Goal: Subscribe to service/newsletter

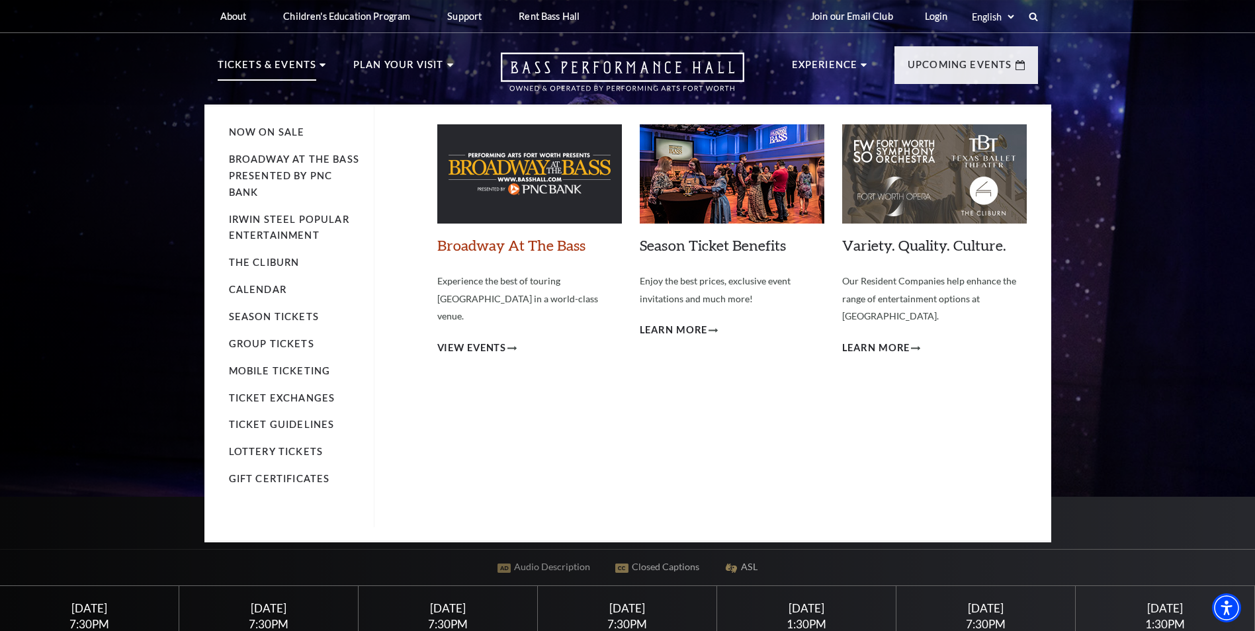
click at [548, 247] on link "Broadway At The Bass" at bounding box center [511, 245] width 148 height 18
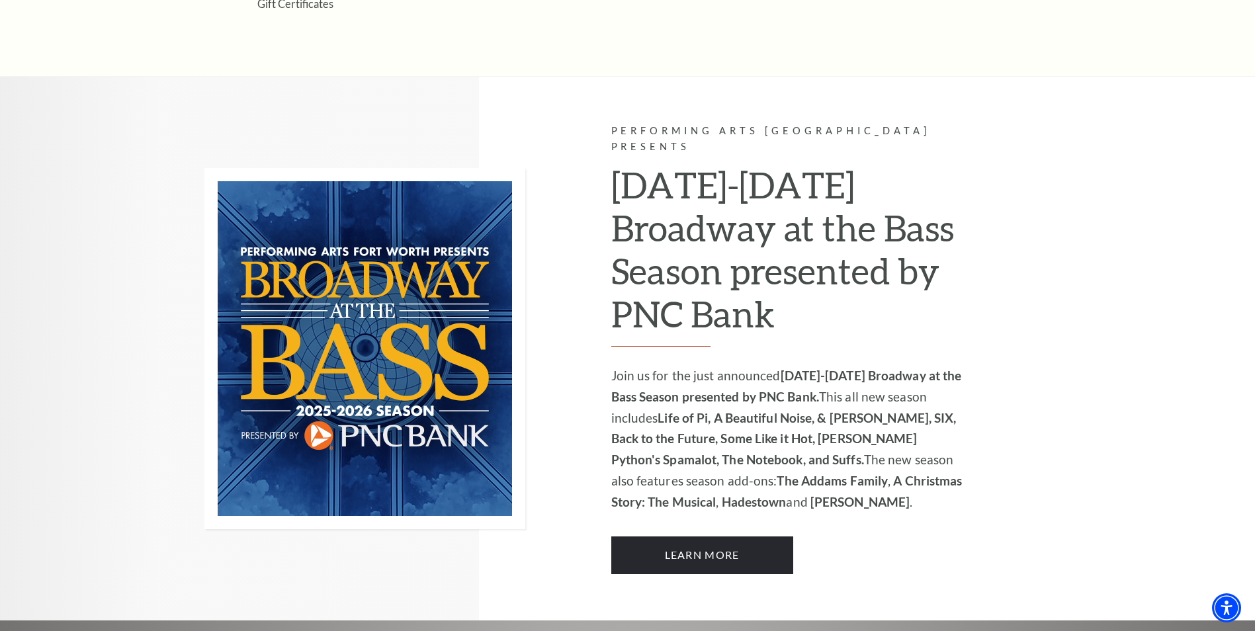
scroll to position [786, 0]
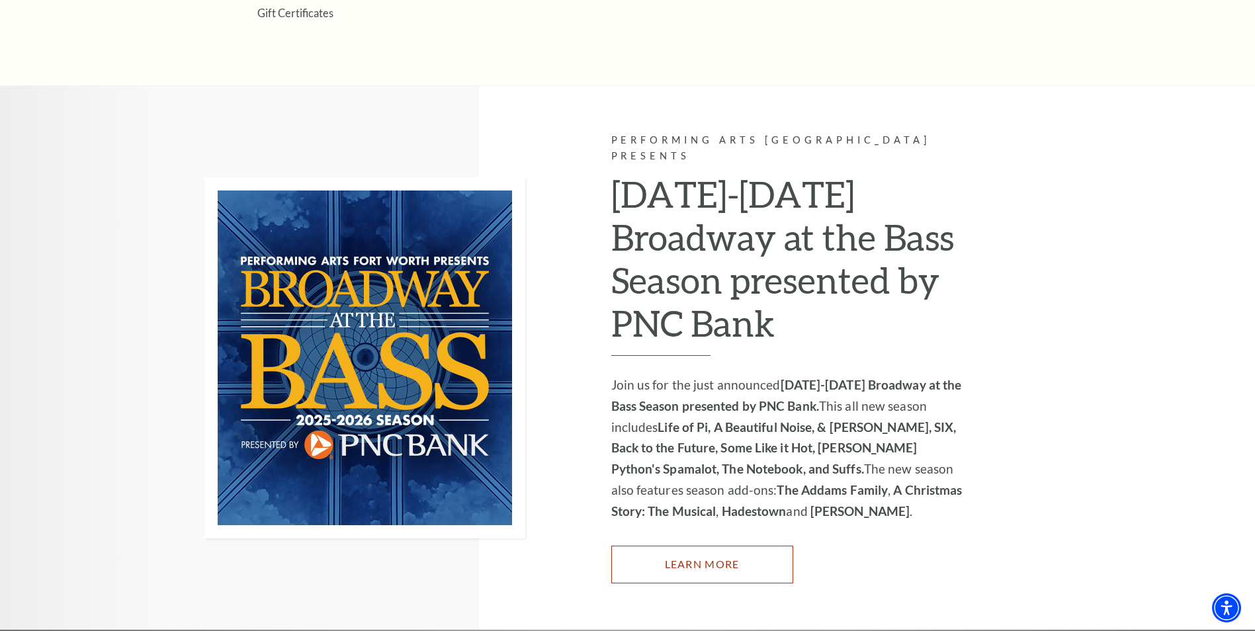
click at [702, 546] on link "Learn More" at bounding box center [702, 564] width 182 height 37
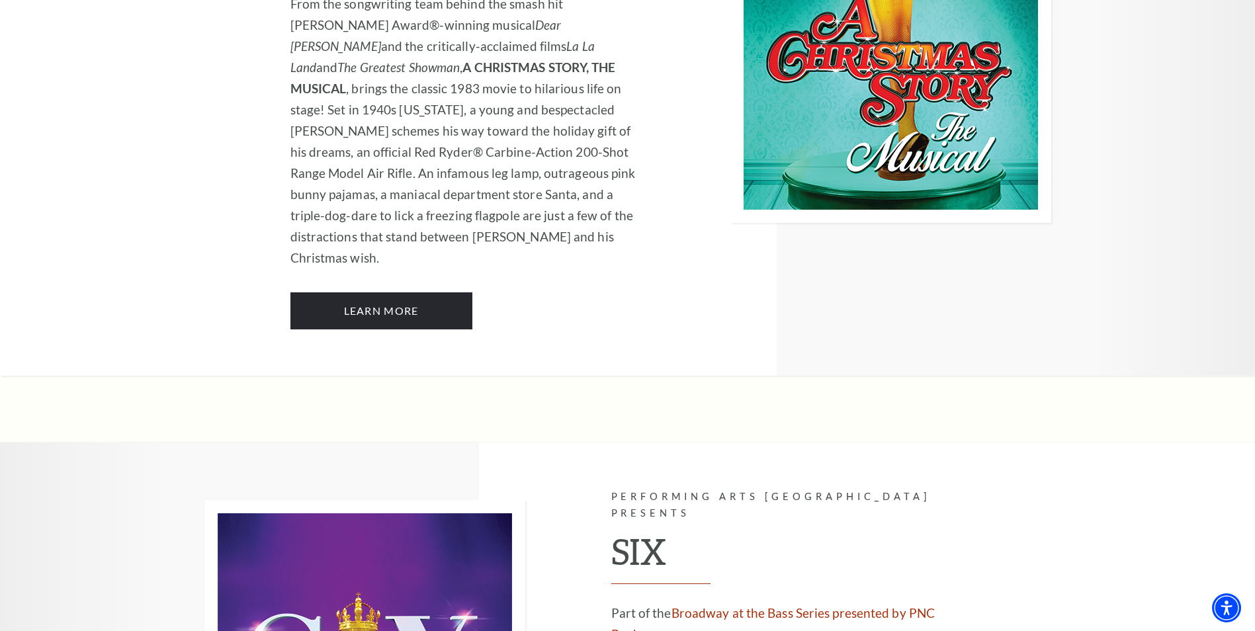
scroll to position [4763, 0]
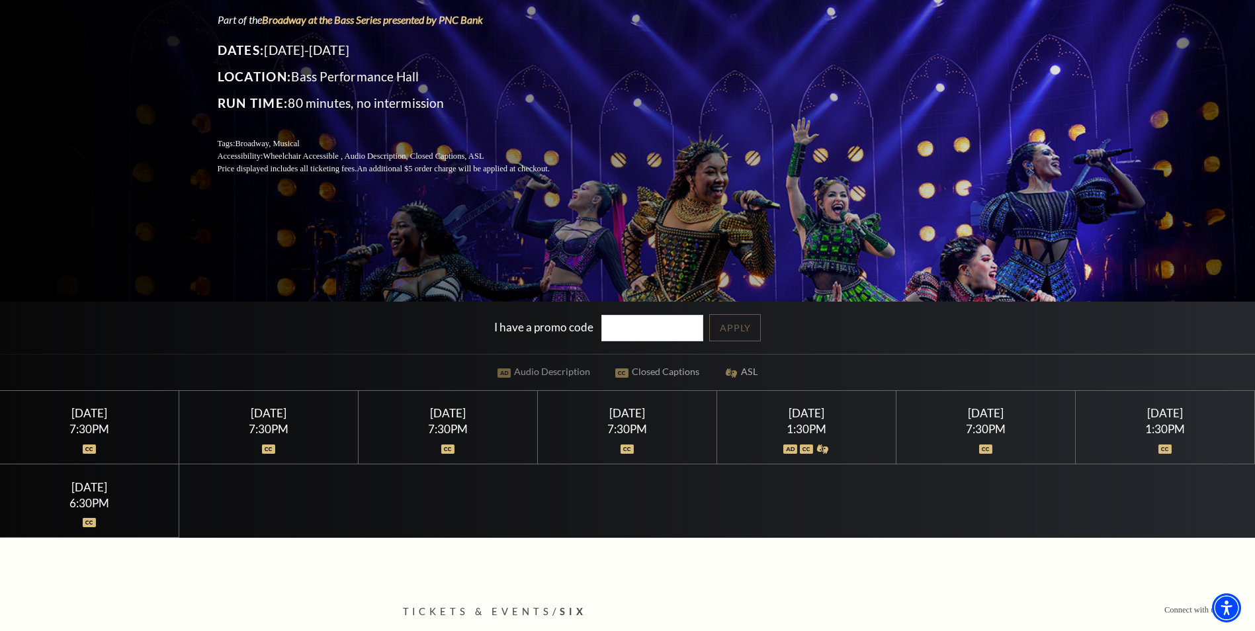
scroll to position [198, 0]
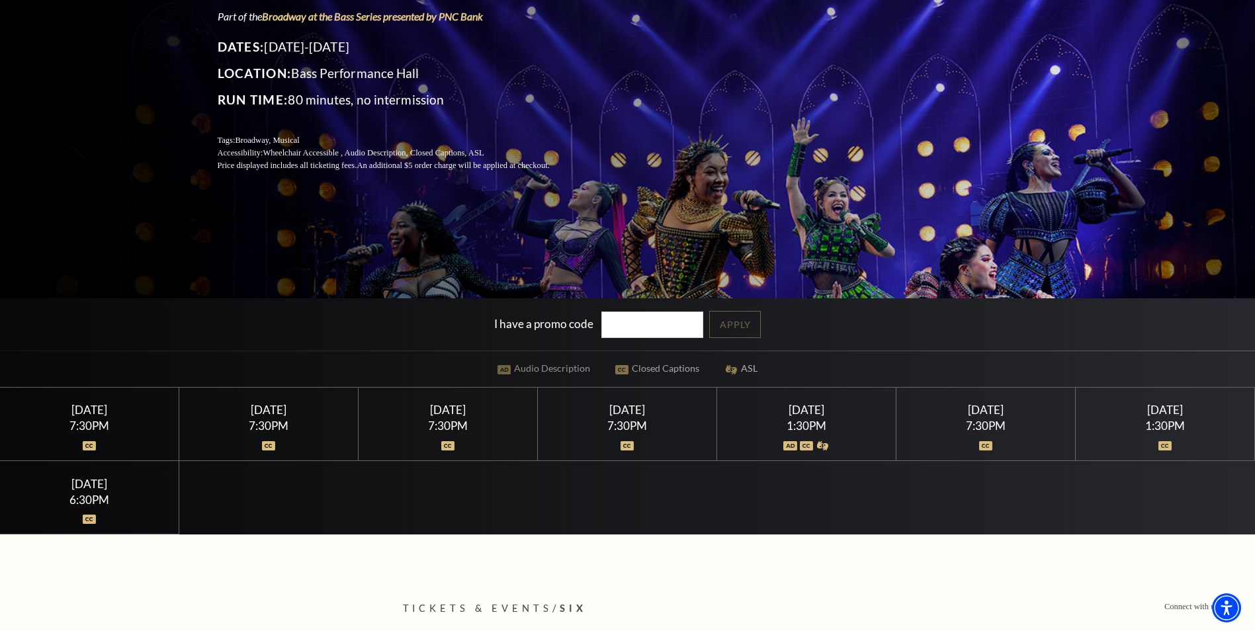
click at [992, 423] on div "7:30PM" at bounding box center [986, 425] width 148 height 11
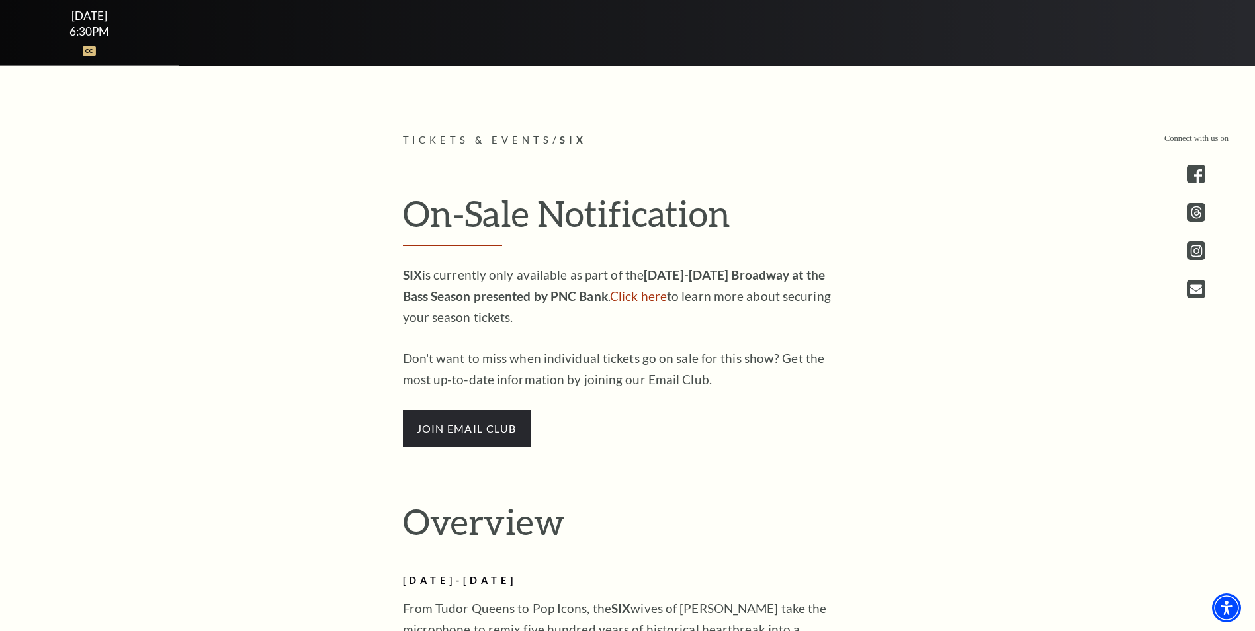
scroll to position [662, 0]
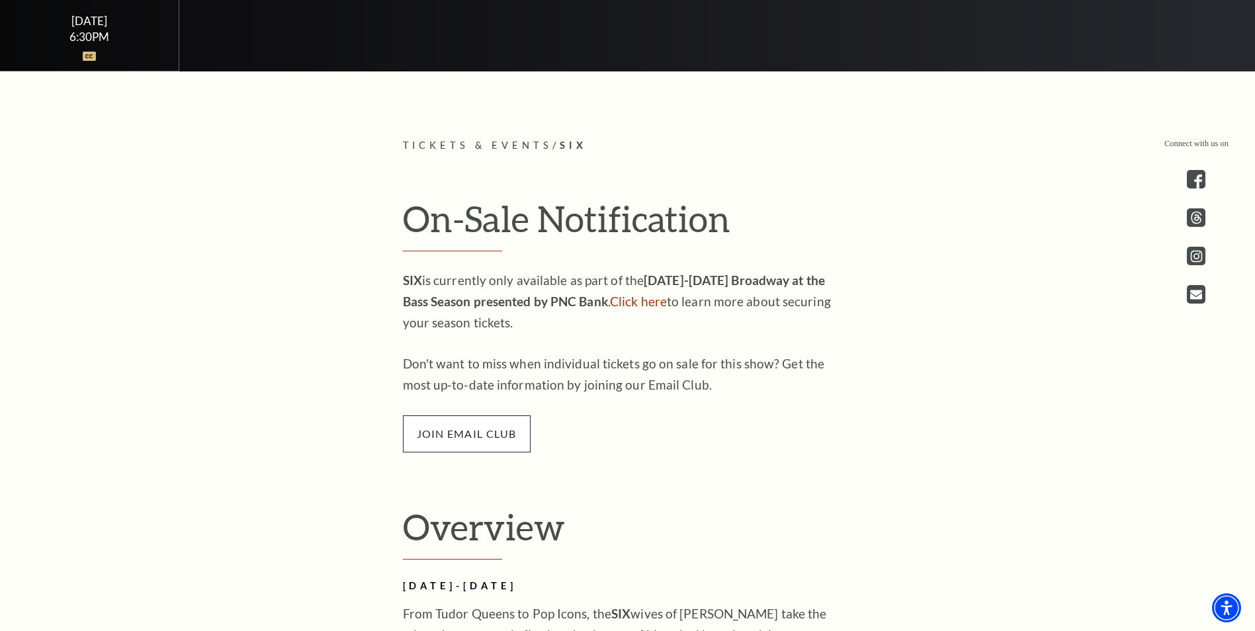
click at [443, 429] on span "join email club" at bounding box center [467, 433] width 128 height 37
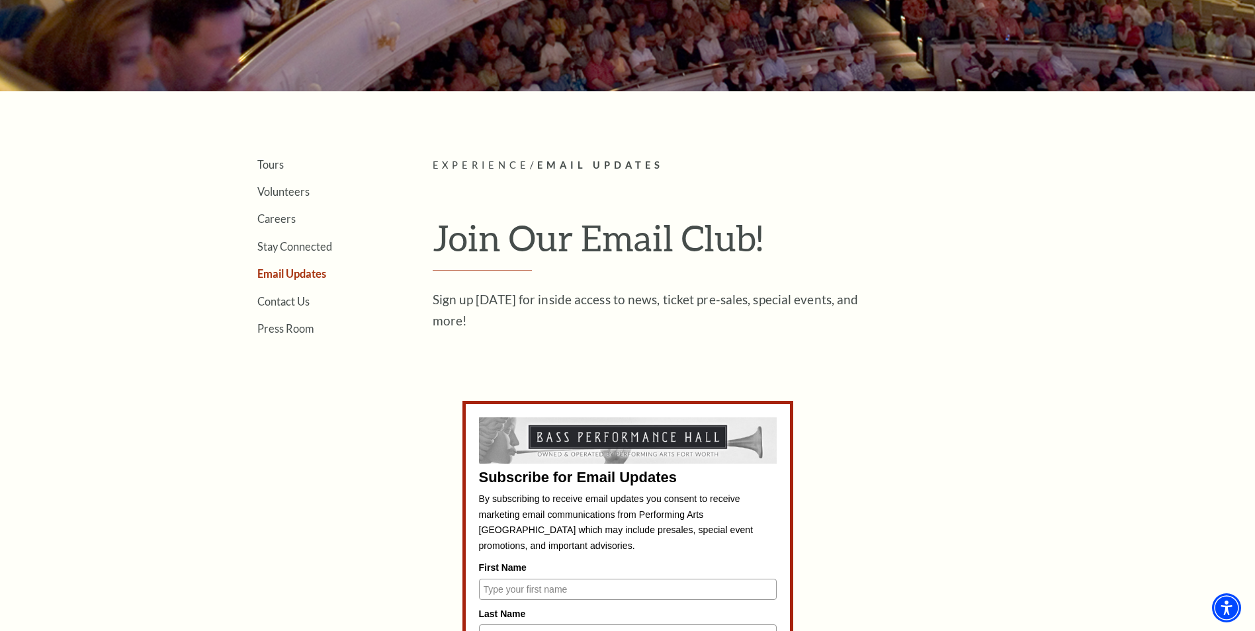
scroll to position [397, 0]
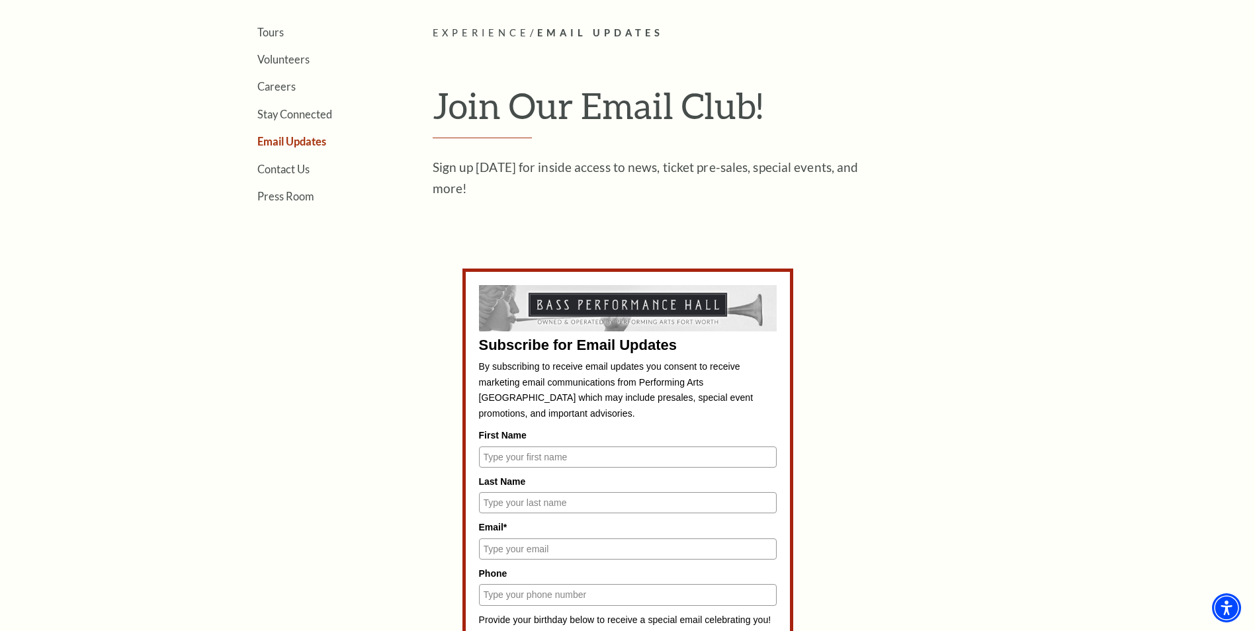
click at [570, 453] on input "First Name" at bounding box center [628, 457] width 298 height 21
type input "[PERSON_NAME]"
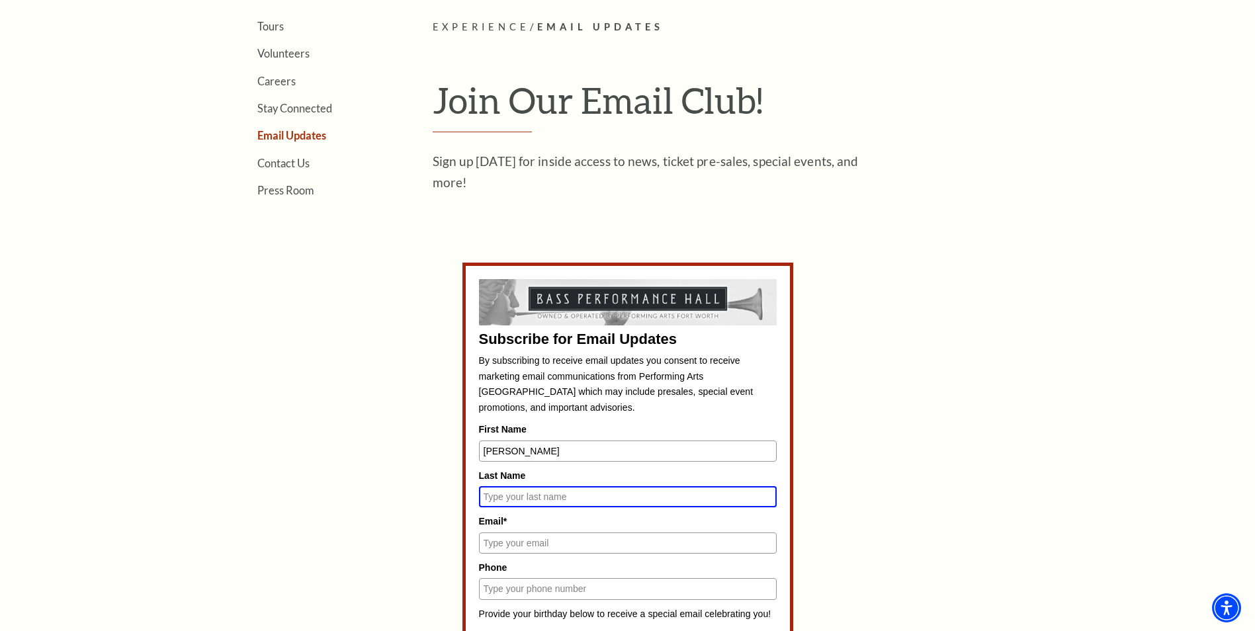
scroll to position [391, 0]
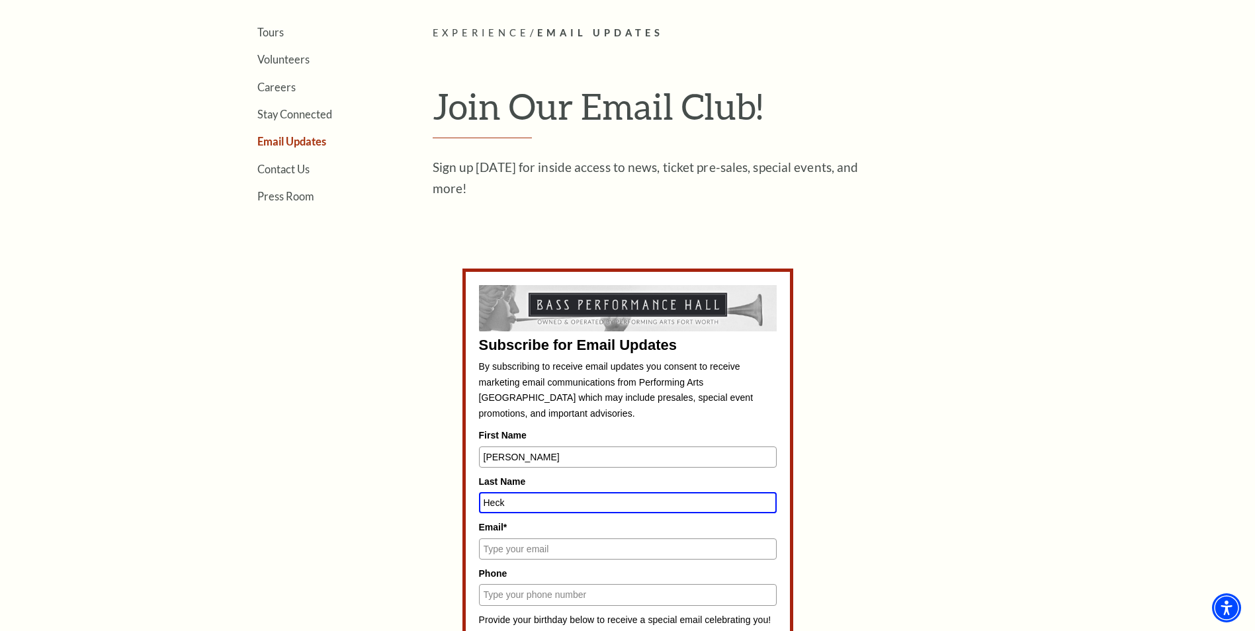
type input "Heck"
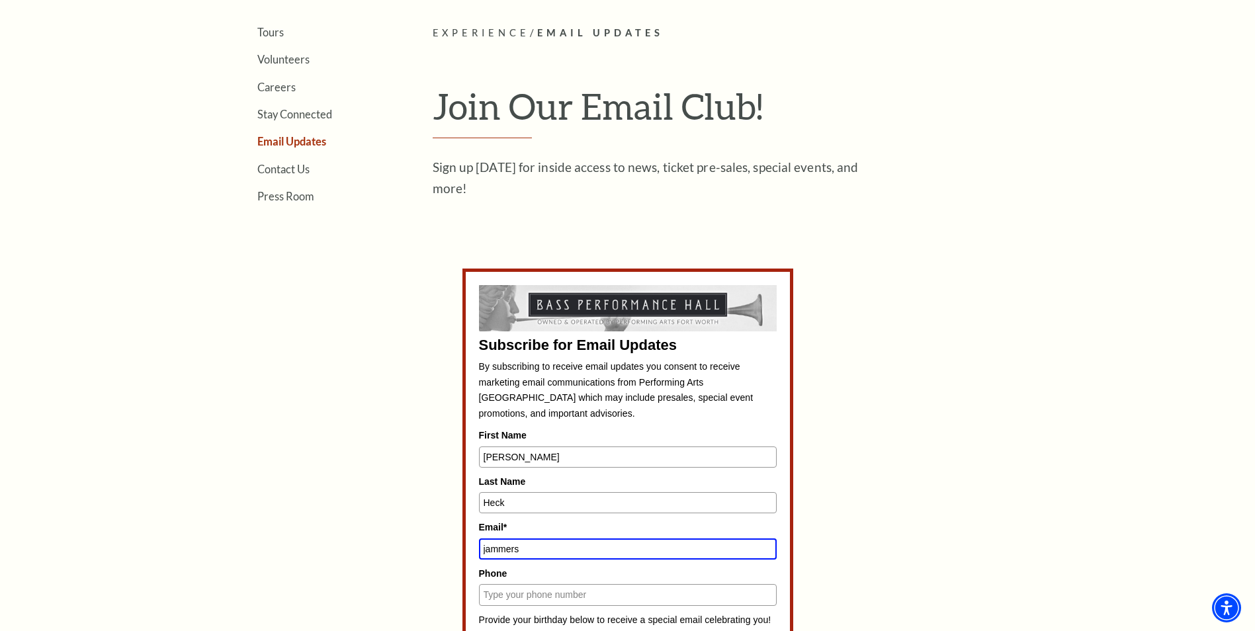
type input "[EMAIL_ADDRESS][DOMAIN_NAME]"
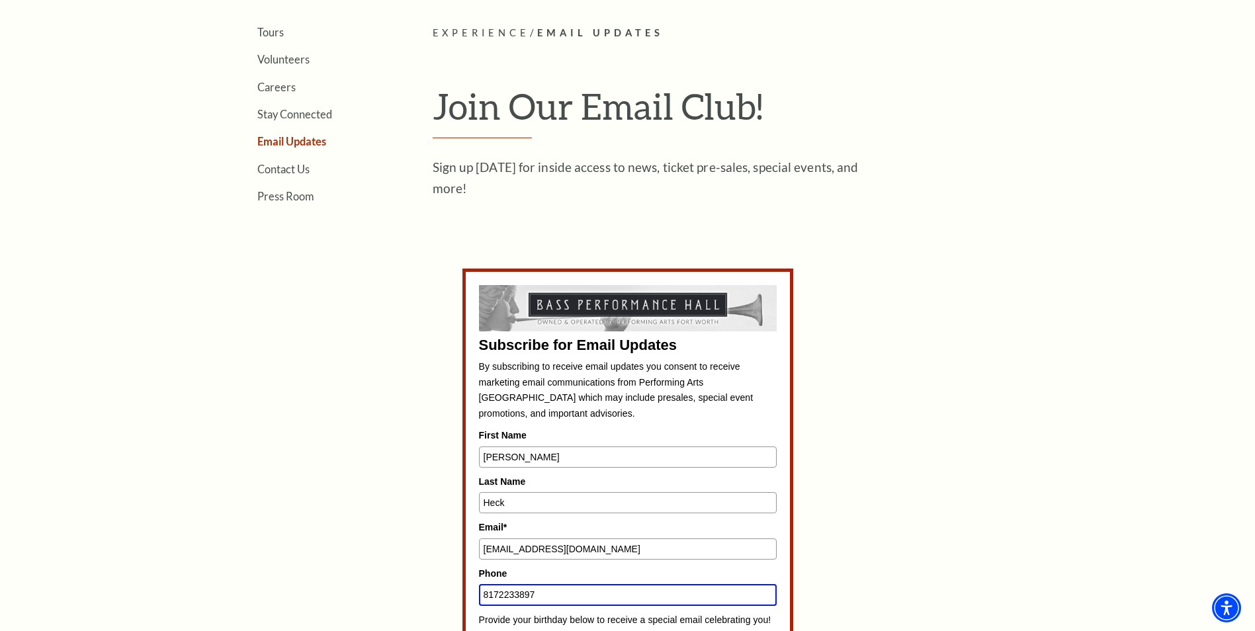
type input "8172233897"
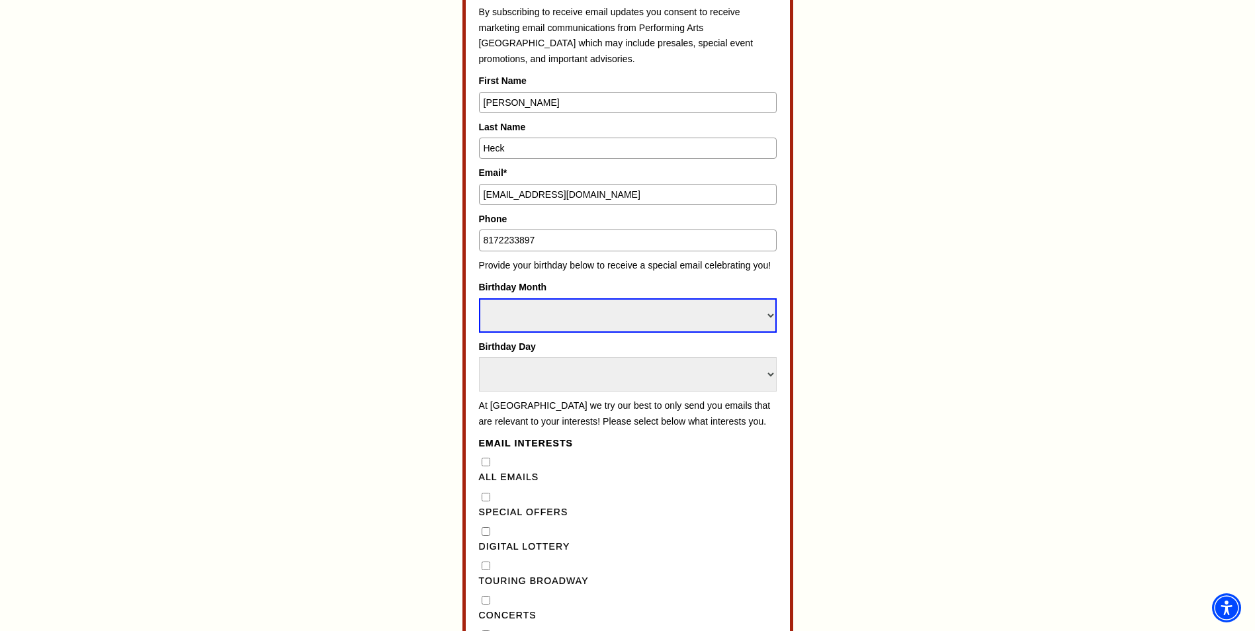
click at [570, 321] on select "Select Month January February March April May June July August September Octobe…" at bounding box center [628, 315] width 298 height 34
select select "February"
click at [479, 298] on select "Select Month January February March April May June July August September Octobe…" at bounding box center [628, 315] width 298 height 34
click at [520, 382] on select "Select Day 1 2 3 4 5 6 7 8 9 10 11 12 13 14 15 16 17 18 19 20 21 22 23 24 25 26…" at bounding box center [628, 374] width 298 height 34
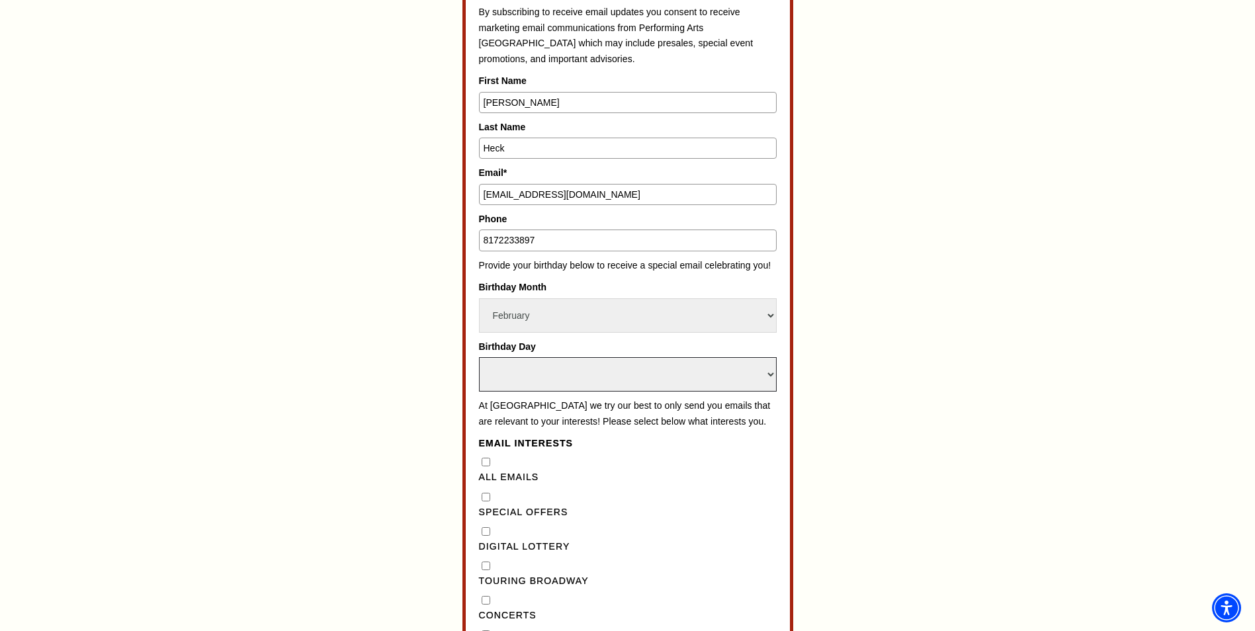
select select "9"
click at [479, 357] on select "Select Day 1 2 3 4 5 6 7 8 9 10 11 12 13 14 15 16 17 18 19 20 21 22 23 24 25 26…" at bounding box center [628, 374] width 298 height 34
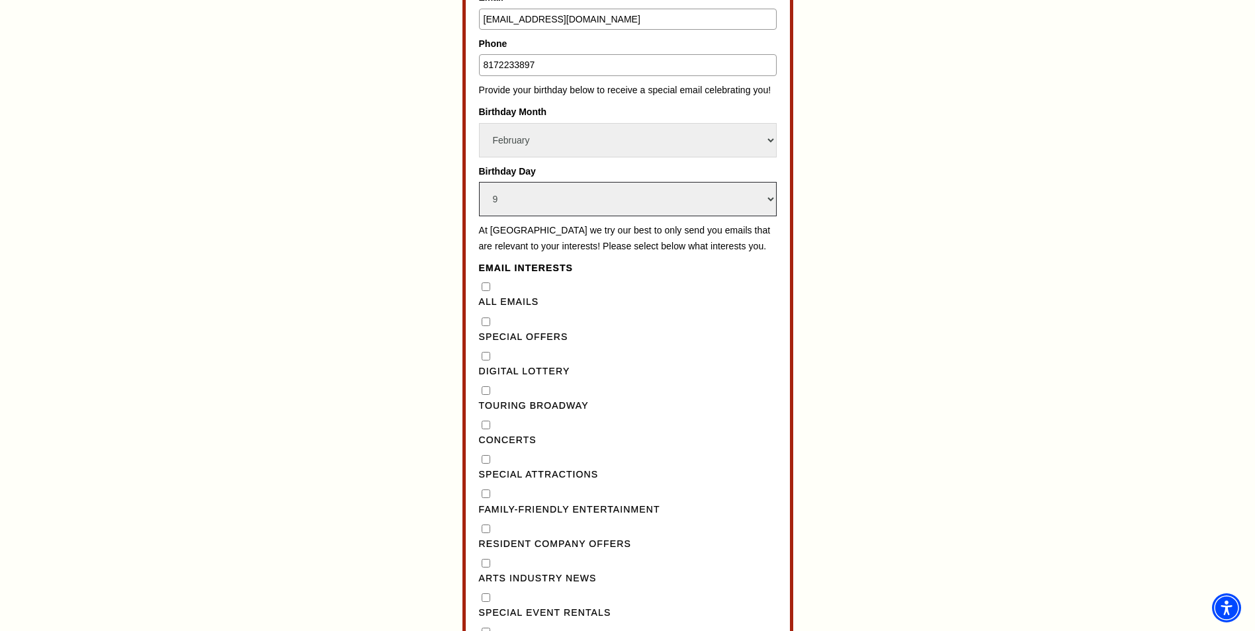
scroll to position [944, 0]
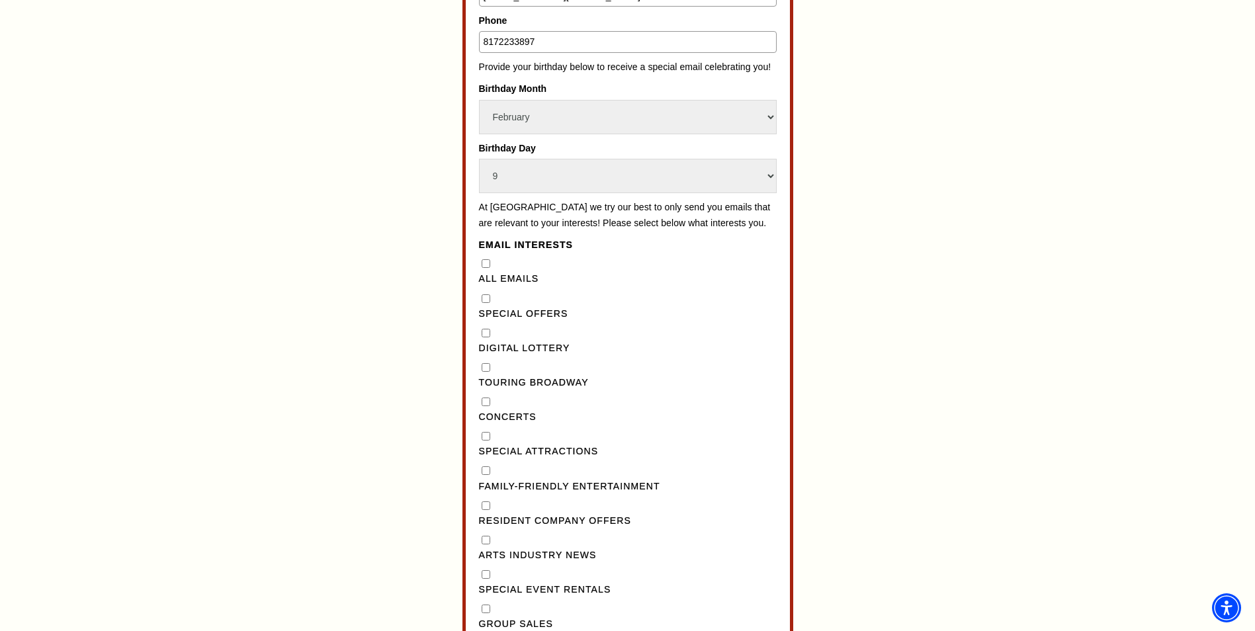
click at [483, 303] on "] "Special Offers" at bounding box center [486, 298] width 9 height 9
checkbox "] "true"
click at [487, 337] on Lottery"] "Digital Lottery" at bounding box center [486, 333] width 9 height 9
checkbox Lottery"] "true"
click at [485, 372] on Broadway"] "Touring Broadway" at bounding box center [486, 367] width 9 height 9
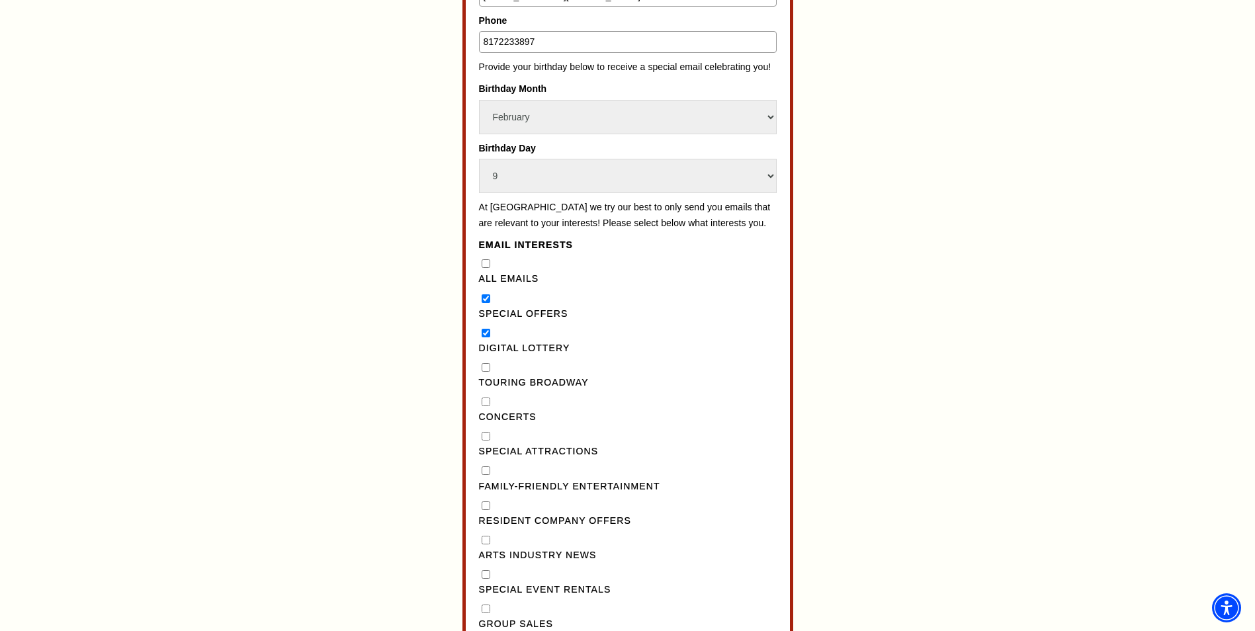
checkbox Broadway"] "true"
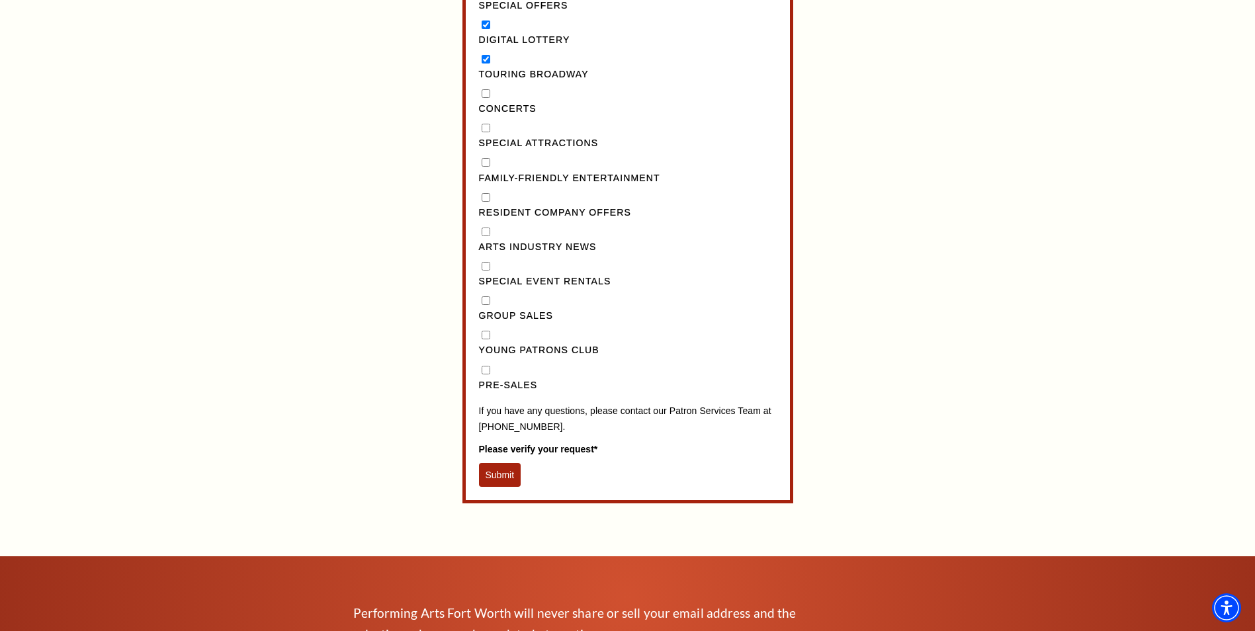
scroll to position [1275, 0]
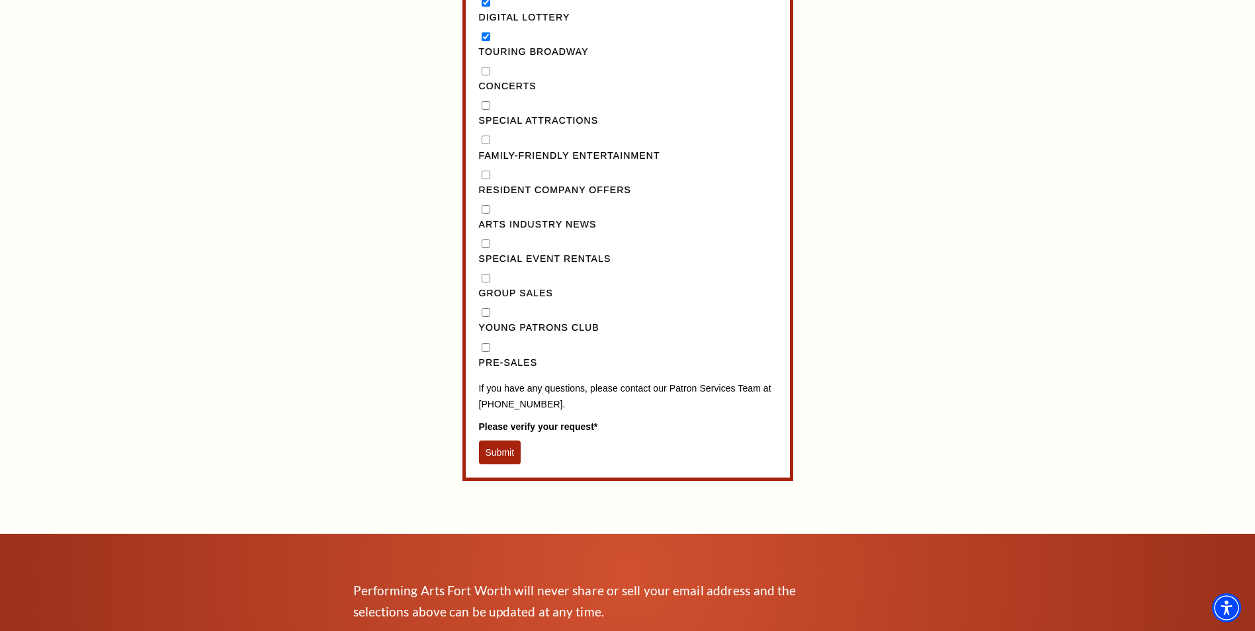
click at [499, 464] on button "Submit" at bounding box center [500, 453] width 42 height 24
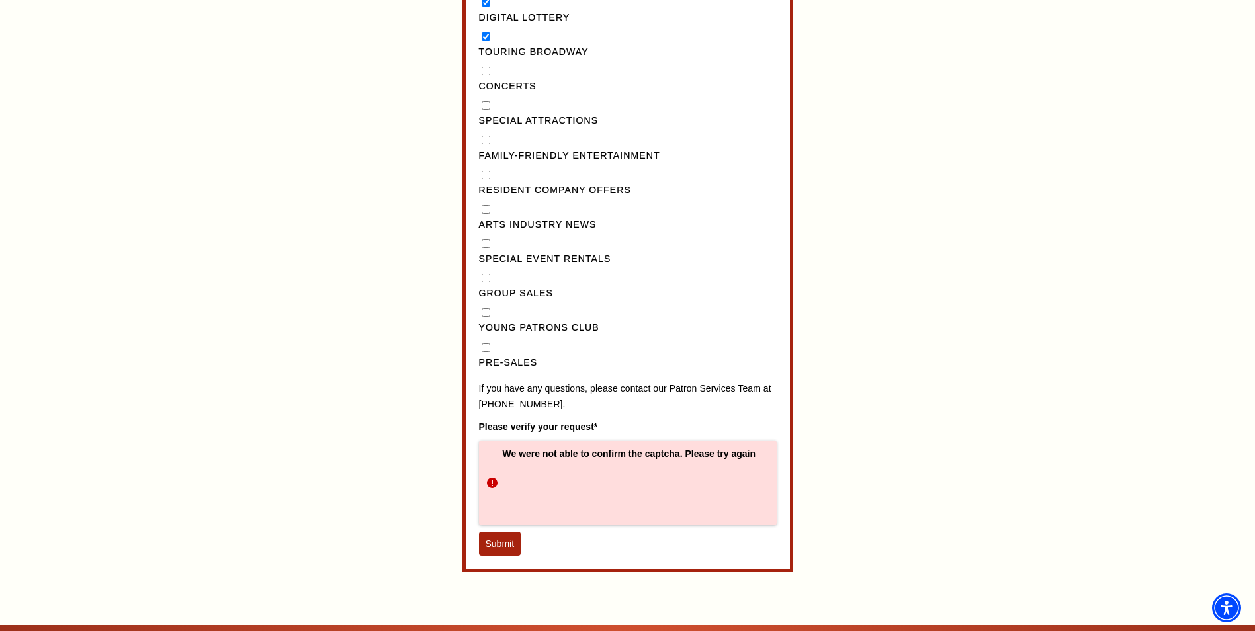
click at [497, 556] on button "Submit" at bounding box center [500, 544] width 42 height 24
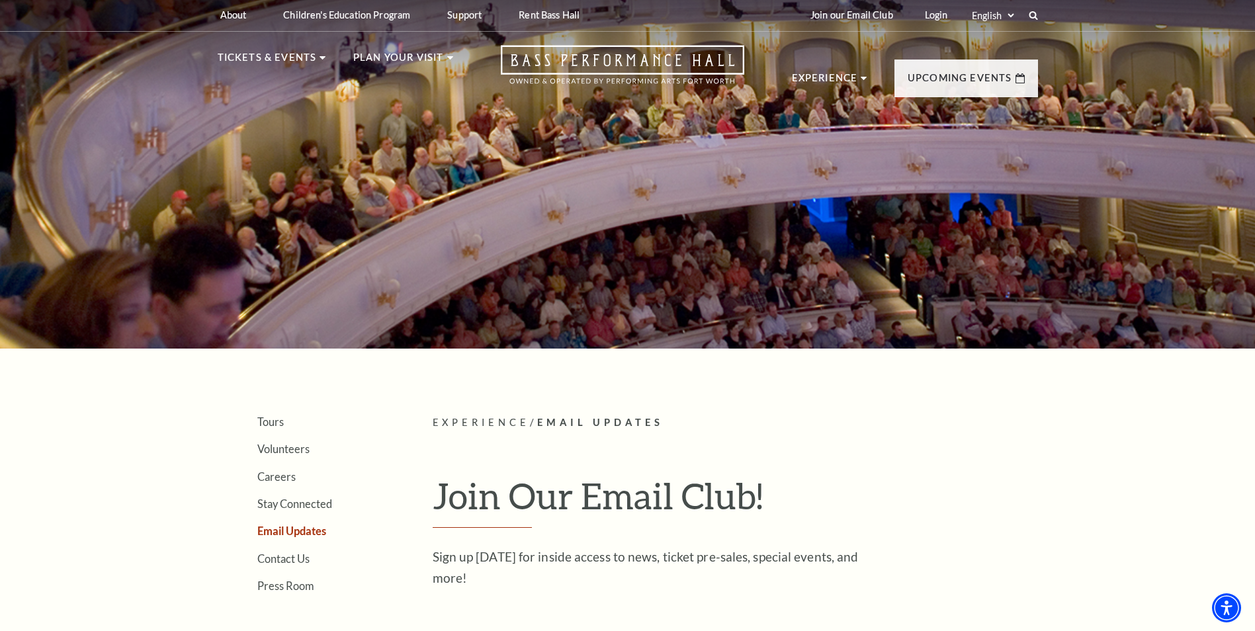
scroll to position [0, 0]
